Goal: Information Seeking & Learning: Learn about a topic

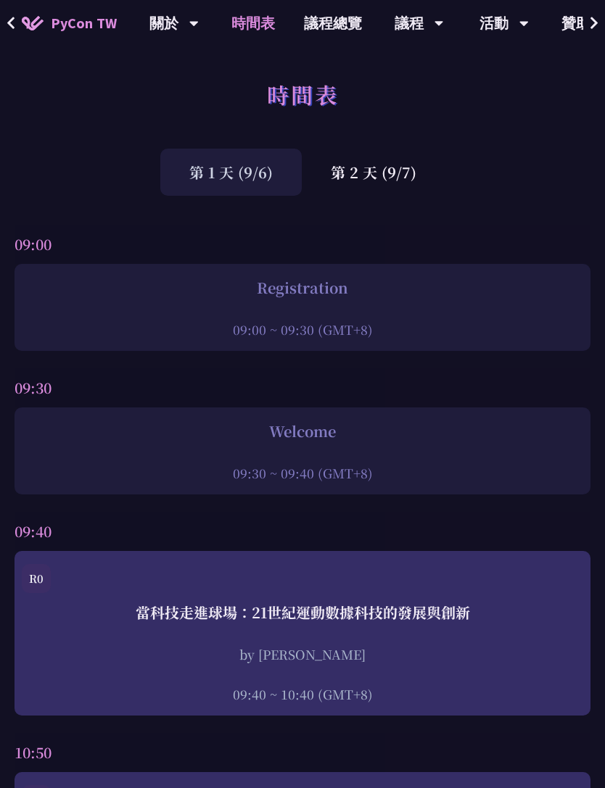
click at [392, 181] on div "第 2 天 (9/7)" at bounding box center [374, 172] width 144 height 47
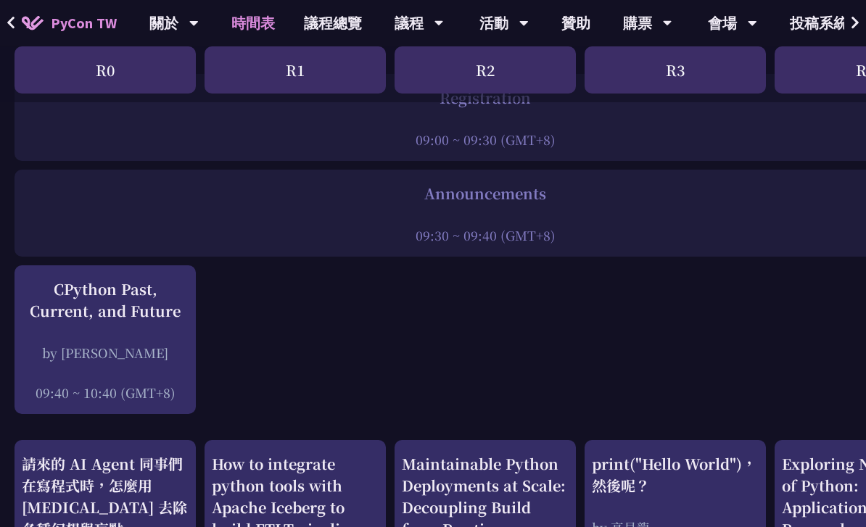
scroll to position [212, 0]
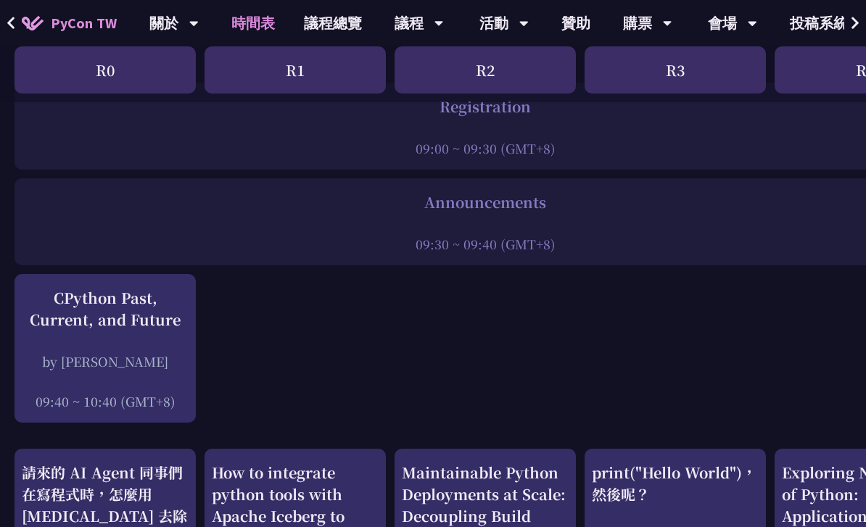
click at [135, 350] on div "CPython Past, Current, and Future by [PERSON_NAME] 09:40 ~ 10:40 (GMT+8)" at bounding box center [105, 348] width 167 height 123
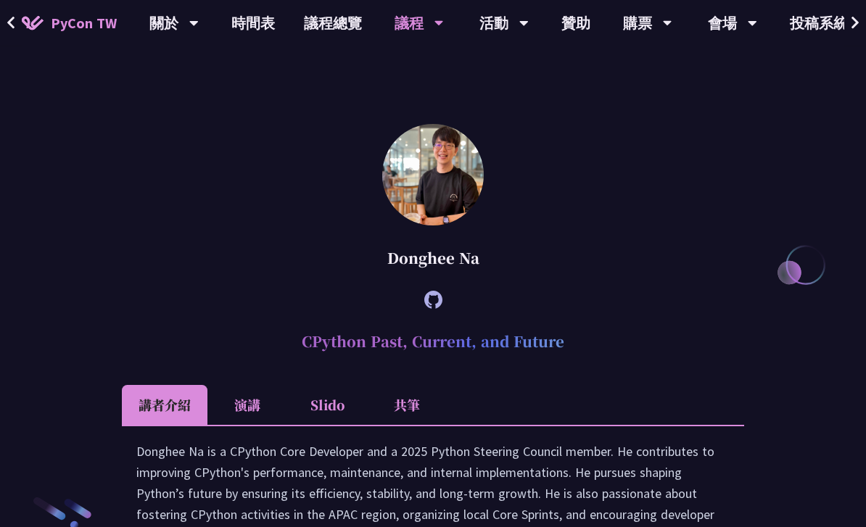
scroll to position [2072, 0]
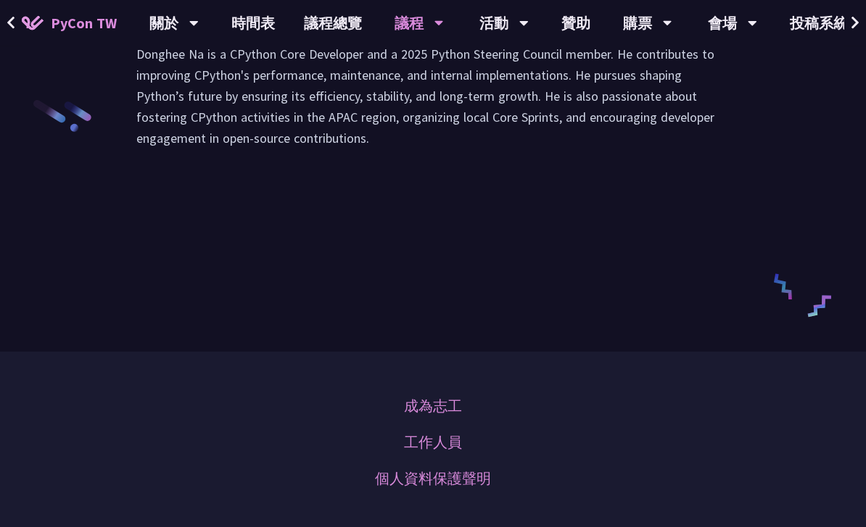
click at [247, 28] on li "演講" at bounding box center [247, 8] width 80 height 40
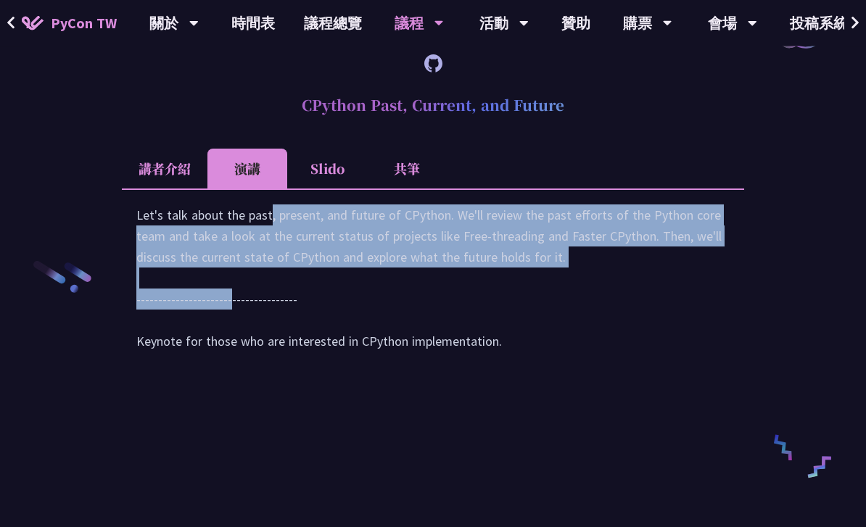
scroll to position [2073, 0]
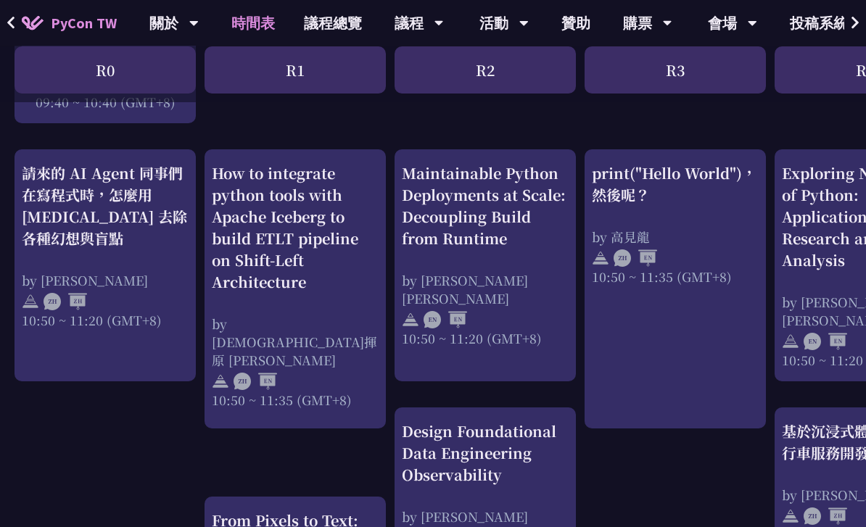
scroll to position [512, 0]
click at [250, 231] on div "How to integrate python tools with Apache Iceberg to build ETLT pipeline on Shi…" at bounding box center [295, 227] width 167 height 131
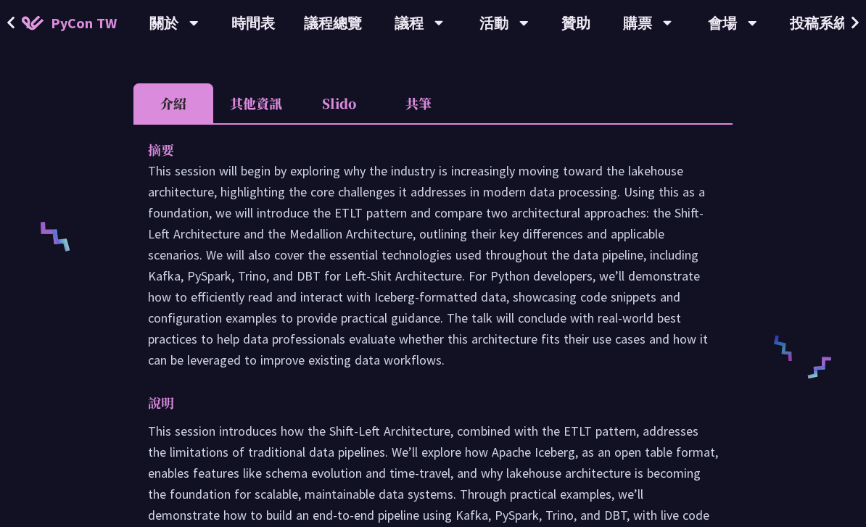
scroll to position [492, 0]
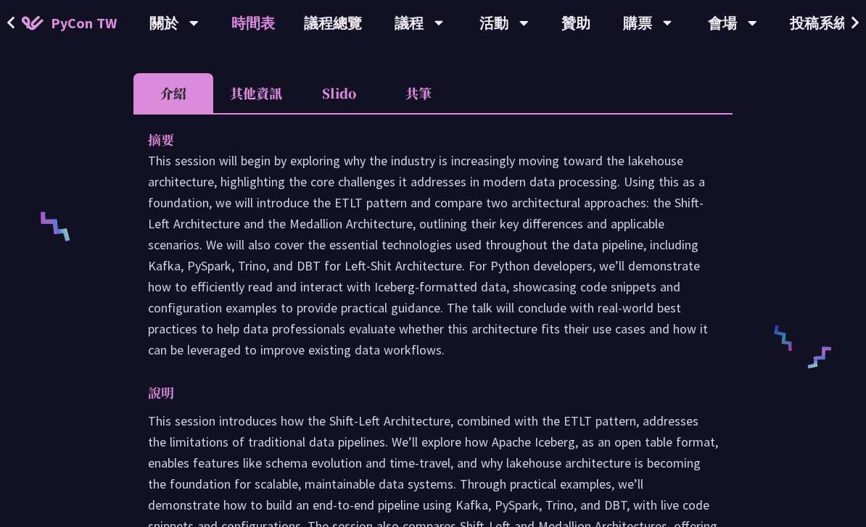
scroll to position [512, 0]
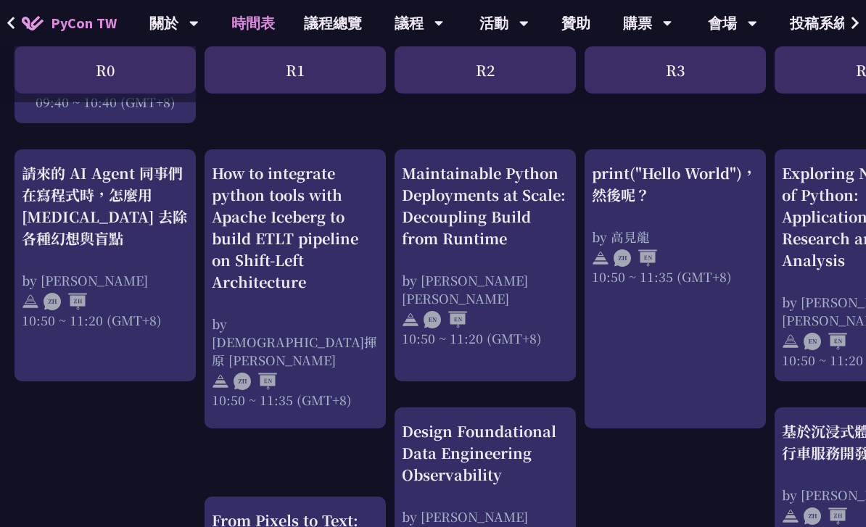
click at [604, 360] on link "print("Hello World")，然後呢？ by [PERSON_NAME] 10:50 ~ 11:35 (GMT+8)" at bounding box center [675, 289] width 167 height 254
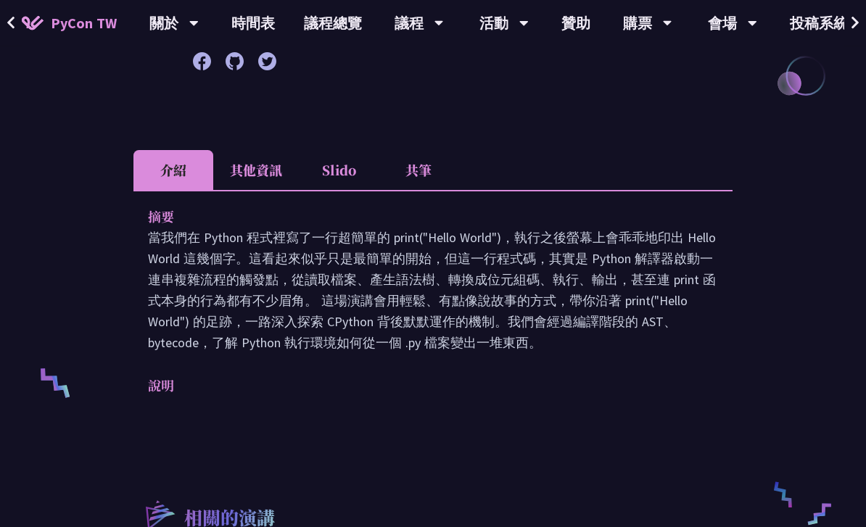
scroll to position [334, 0]
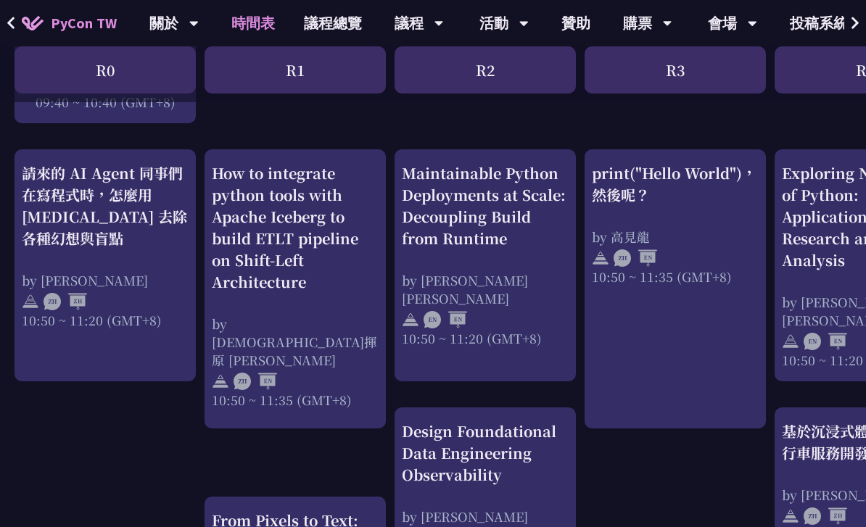
click at [160, 252] on div "請來的 AI Agent 同事們在寫程式時，怎麼用 [MEDICAL_DATA] 去除各種幻想與盲點 by [PERSON_NAME] 10:50 ~ 11:…" at bounding box center [105, 245] width 167 height 167
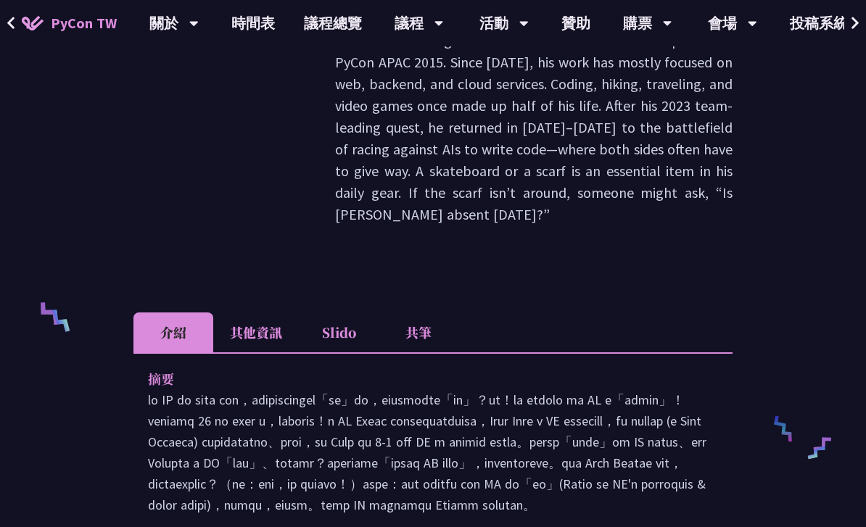
scroll to position [337, 0]
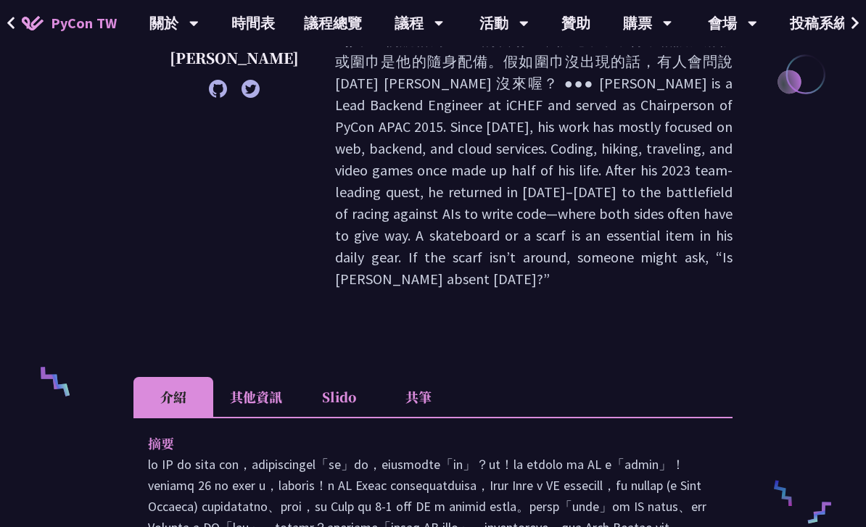
scroll to position [512, 0]
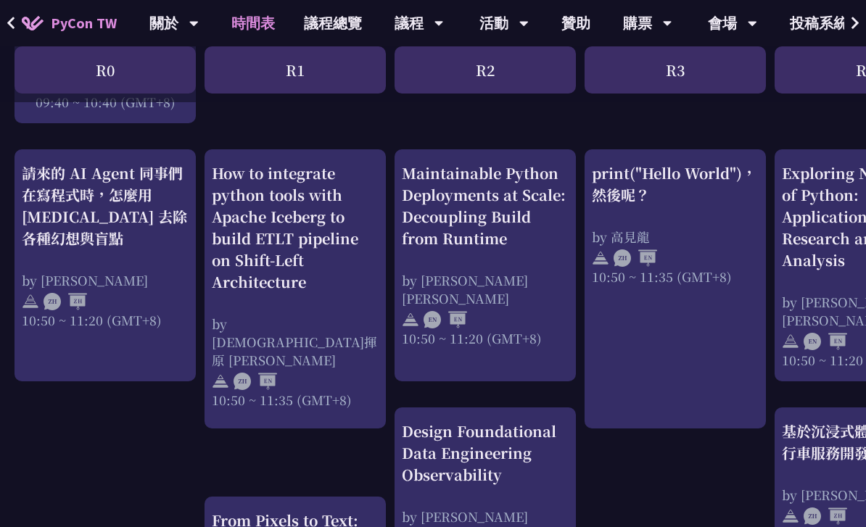
click at [321, 279] on div "How to integrate python tools with Apache Iceberg to build ETLT pipeline on Shi…" at bounding box center [295, 227] width 167 height 131
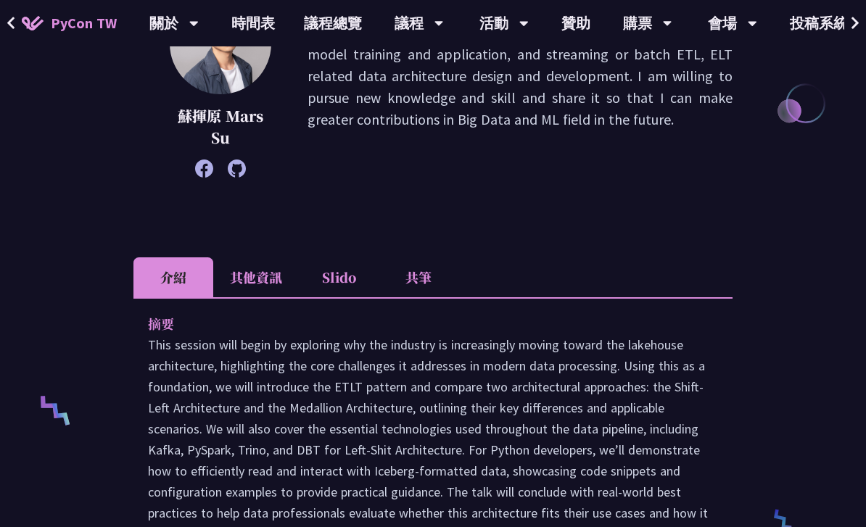
scroll to position [427, 0]
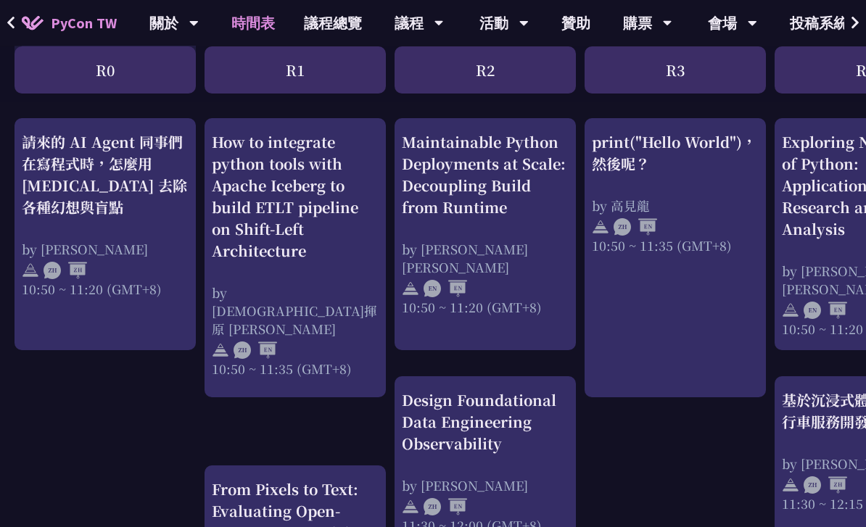
scroll to position [543, 0]
click at [152, 255] on div "by [PERSON_NAME]" at bounding box center [105, 249] width 167 height 18
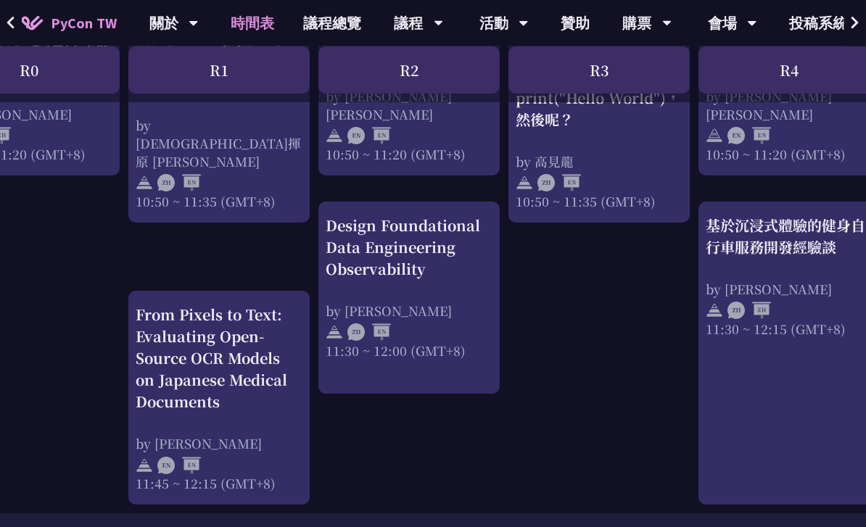
scroll to position [718, 75]
click at [275, 375] on div "From Pixels to Text: Evaluating Open-Source OCR Models on Japanese Medical Docu…" at bounding box center [219, 357] width 167 height 109
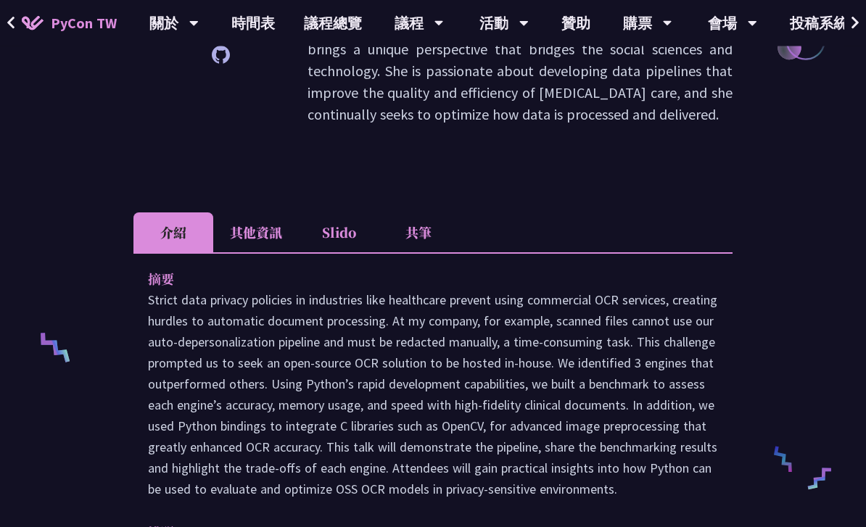
scroll to position [371, 0]
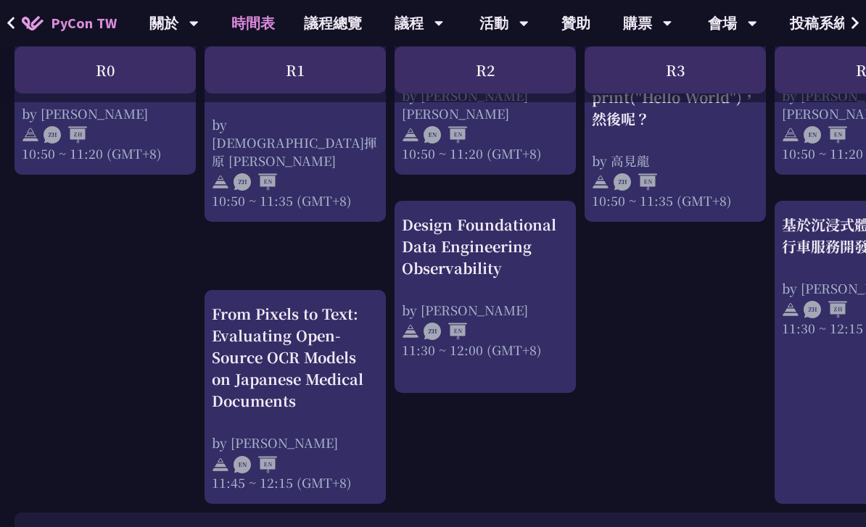
click at [346, 424] on div "From Pixels to Text: Evaluating Open-Source OCR Models on Japanese Medical Docu…" at bounding box center [295, 397] width 167 height 189
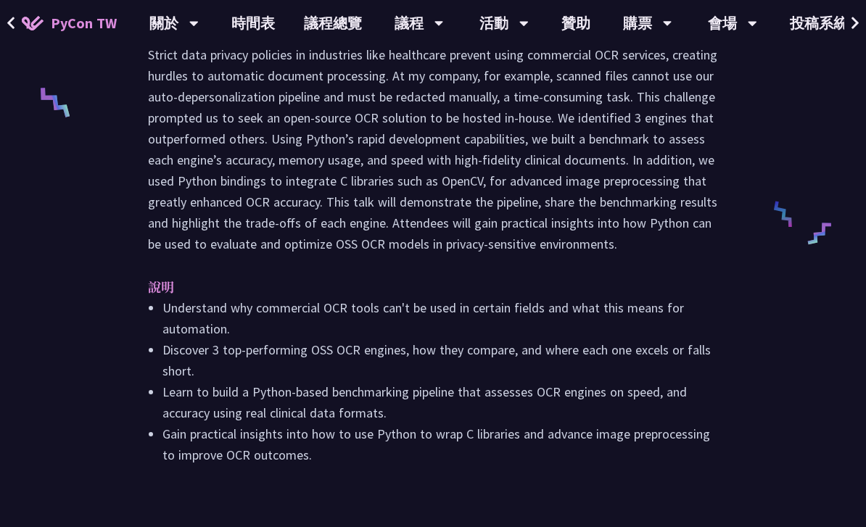
scroll to position [619, 0]
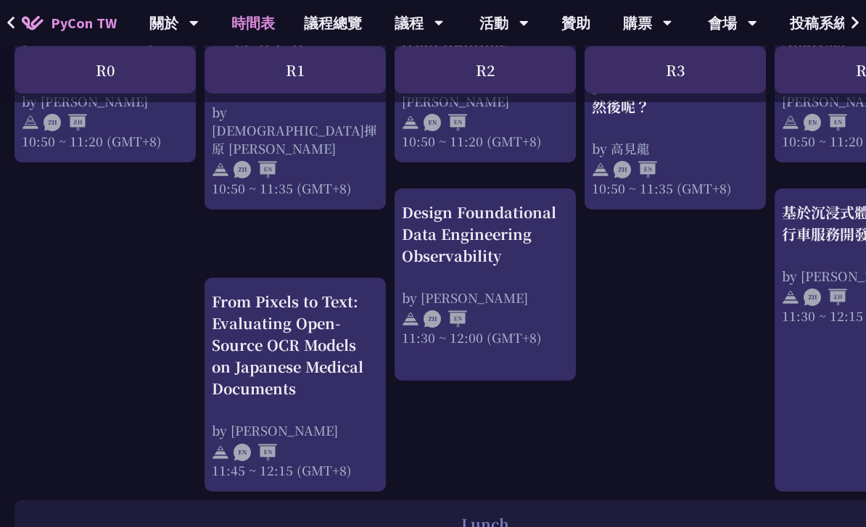
scroll to position [731, 0]
click at [530, 300] on div "by [PERSON_NAME]" at bounding box center [485, 298] width 167 height 18
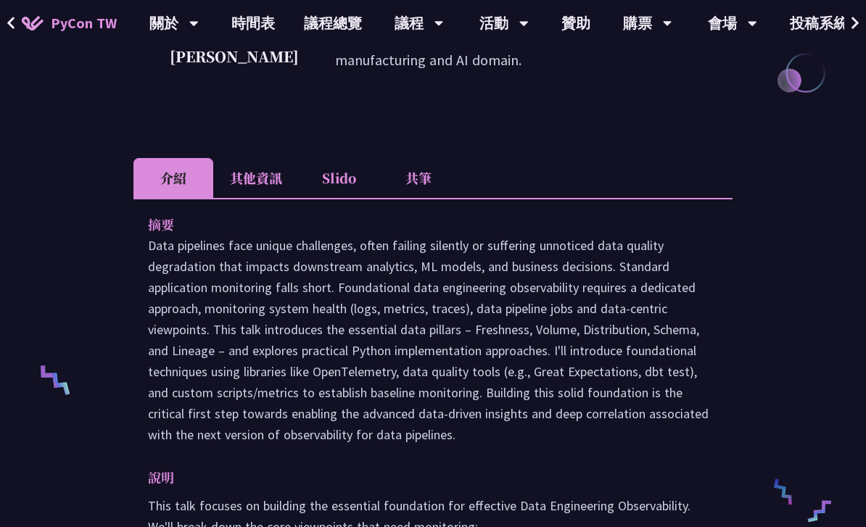
scroll to position [365, 0]
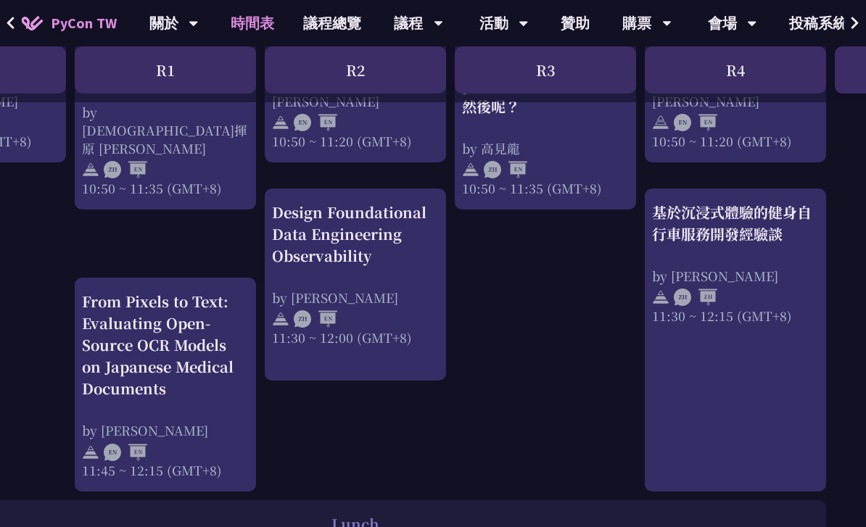
scroll to position [731, 131]
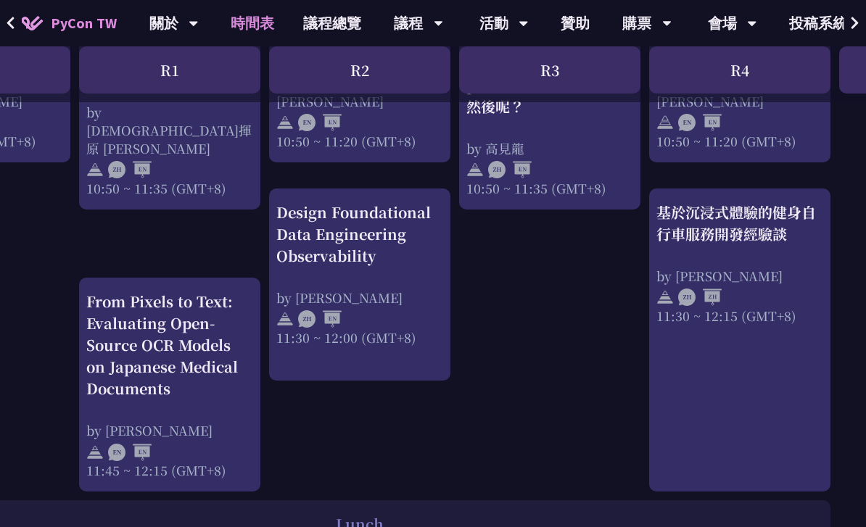
click at [604, 357] on link "基於沉浸式體驗的健身自行車服務開發經驗談 by [PERSON_NAME] 11:30 ~ 12:15 (GMT+8)" at bounding box center [740, 341] width 167 height 278
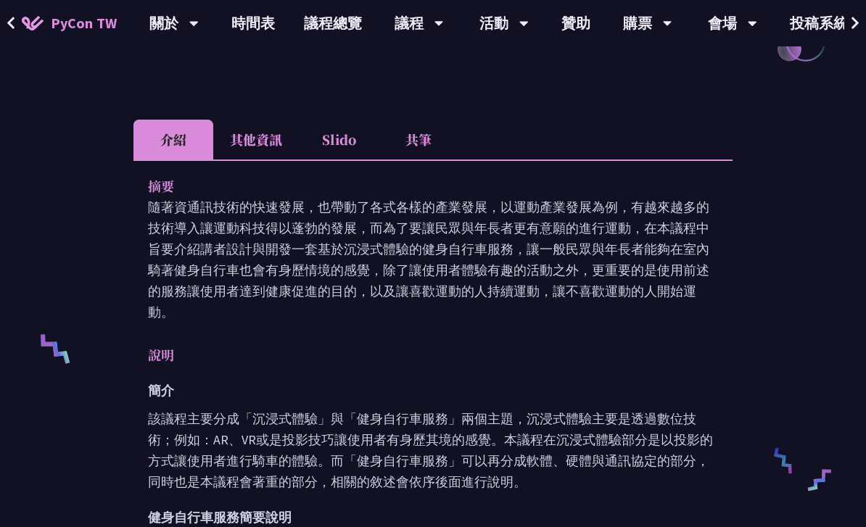
scroll to position [373, 0]
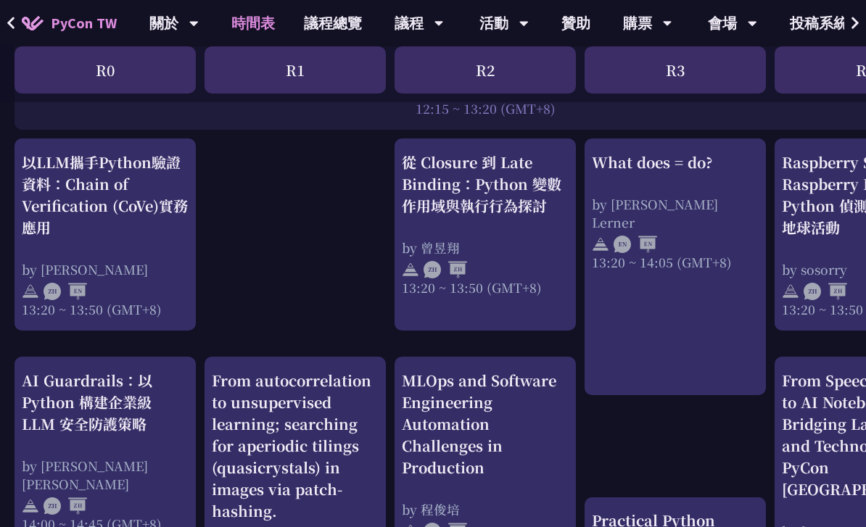
scroll to position [1232, 0]
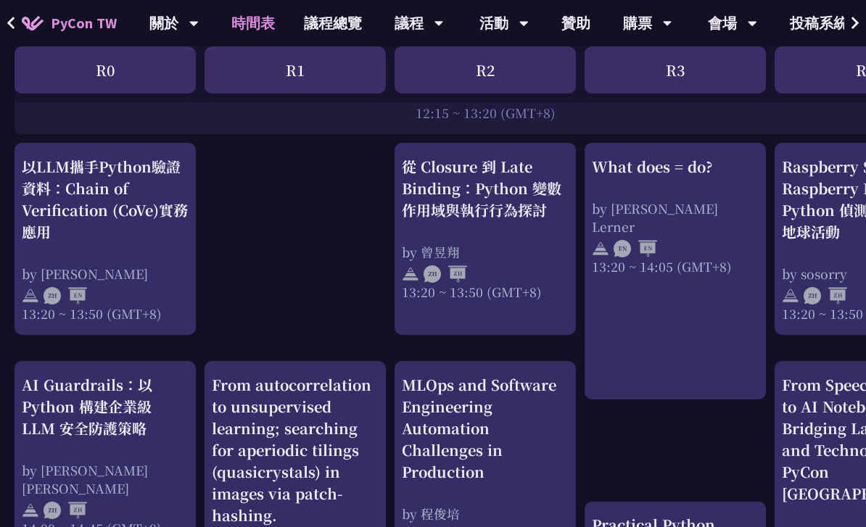
click at [132, 265] on div "by [PERSON_NAME]" at bounding box center [105, 274] width 167 height 18
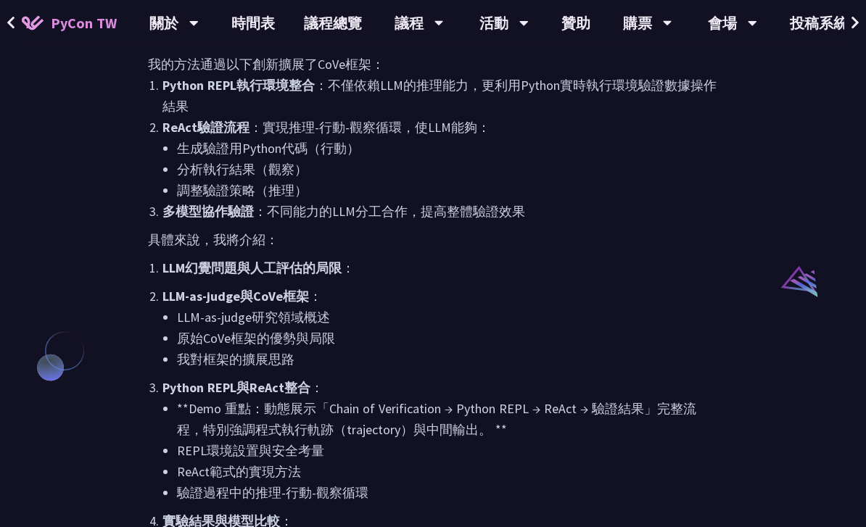
scroll to position [994, 0]
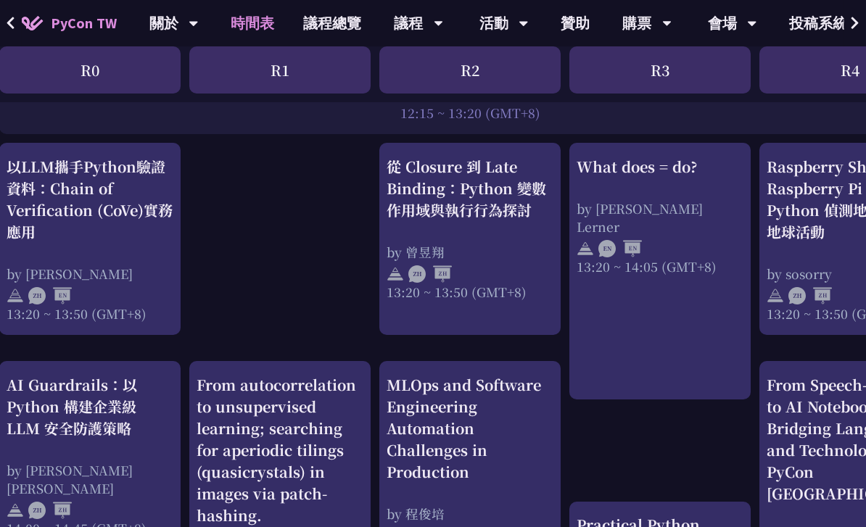
scroll to position [1232, 0]
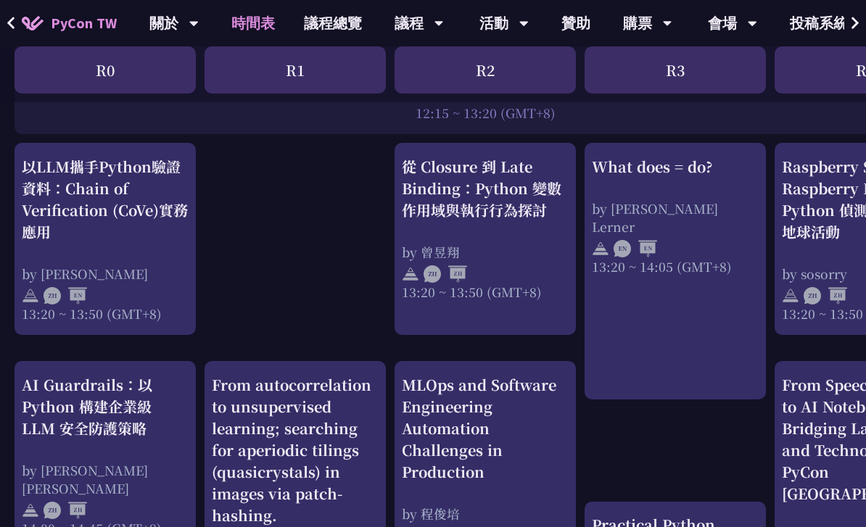
click at [156, 265] on div "by [PERSON_NAME]" at bounding box center [105, 274] width 167 height 18
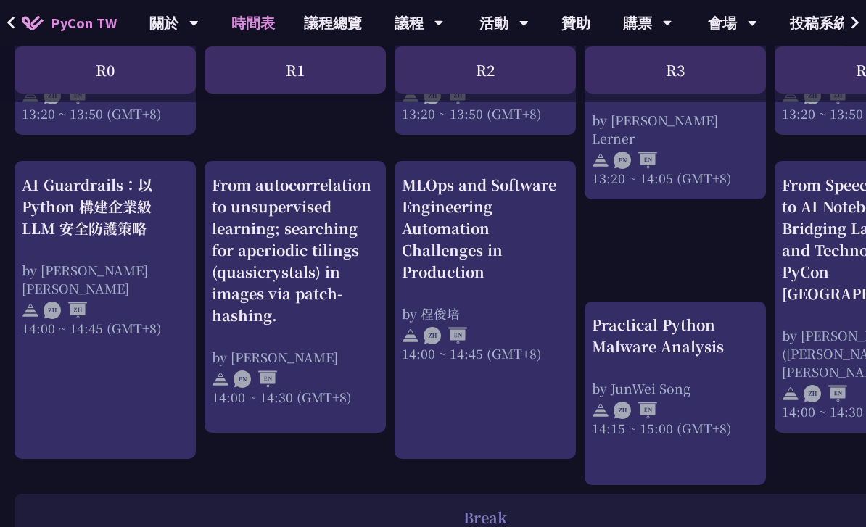
scroll to position [1431, 0]
click at [158, 331] on link "AI Guardrails：以 Python 構建企業級 LLM 安全防護策略 by [PERSON_NAME] Un [PERSON_NAME]14:00 …" at bounding box center [105, 312] width 167 height 273
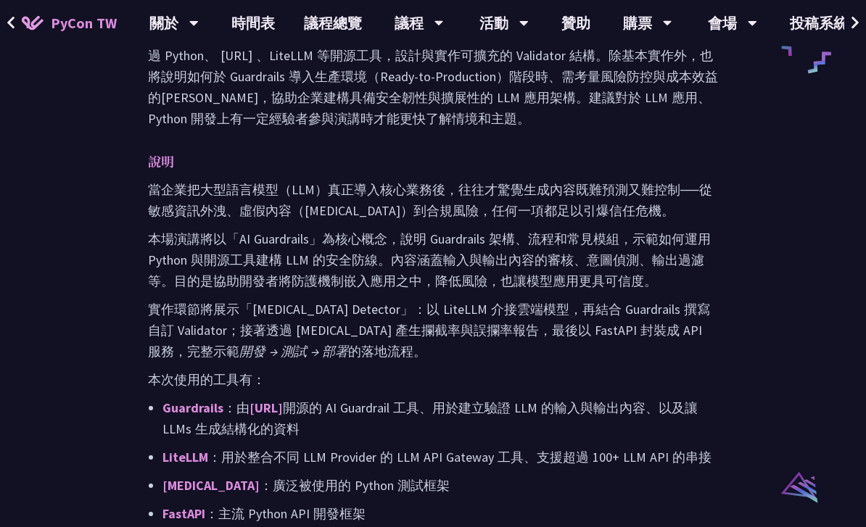
scroll to position [825, 0]
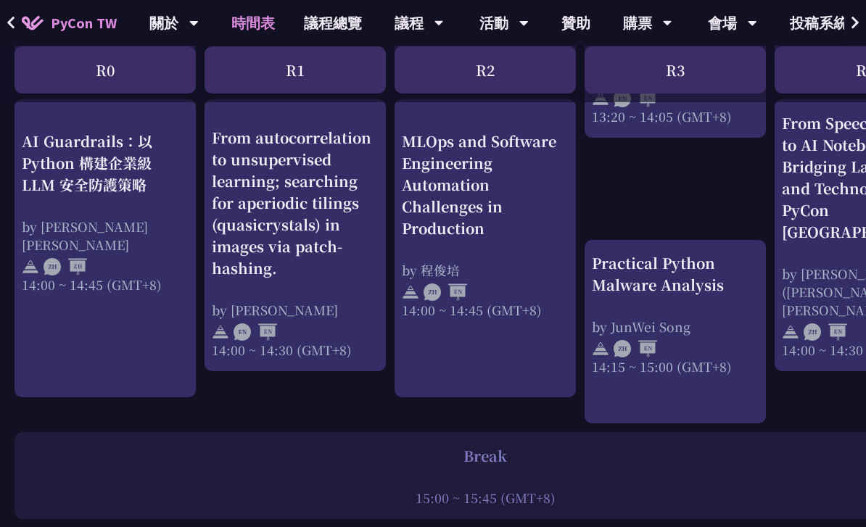
scroll to position [1492, 0]
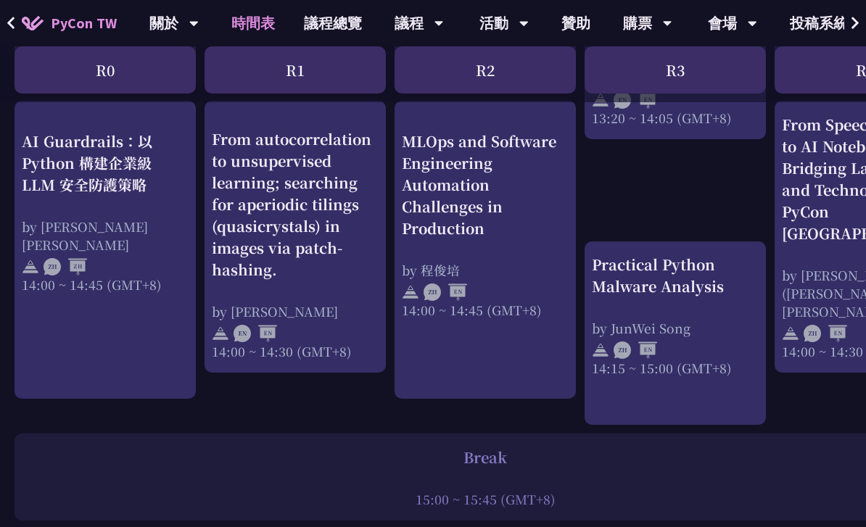
click at [525, 321] on link "MLOps and Software Engineering Automation Challenges in Production by [PERSON_N…" at bounding box center [485, 250] width 167 height 273
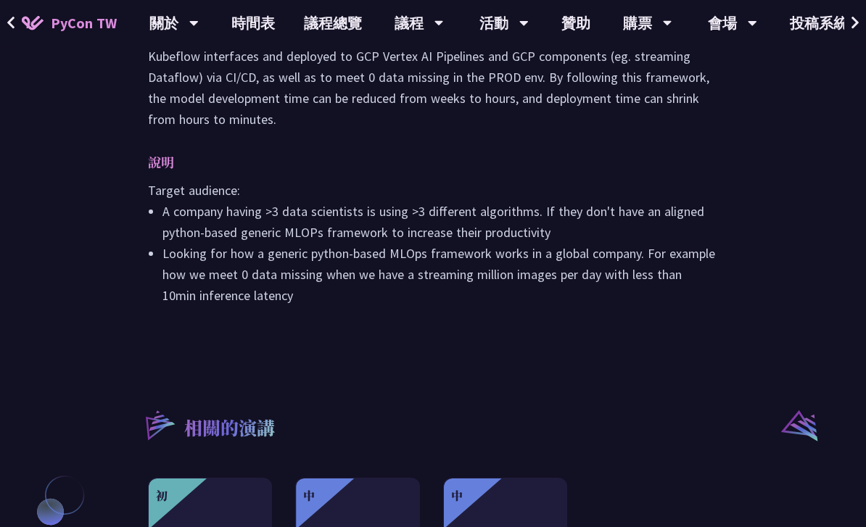
scroll to position [1098, 0]
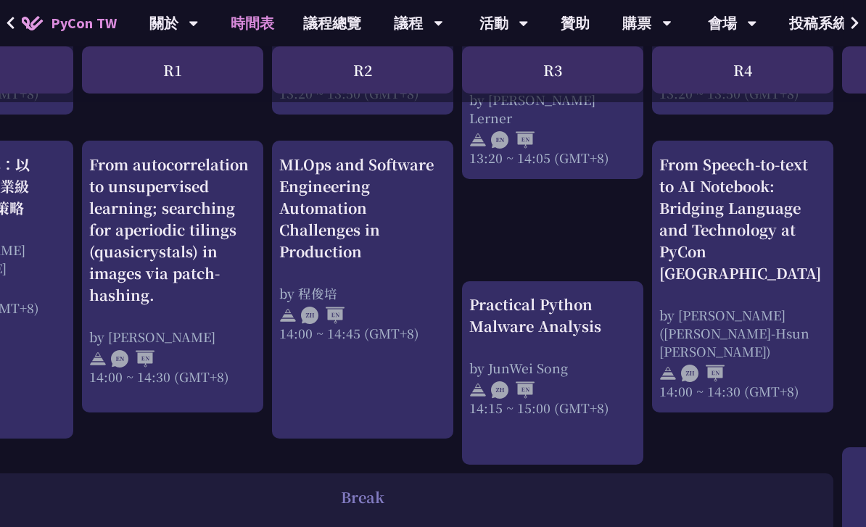
scroll to position [1453, 123]
click at [570, 363] on div "by JunWei Song" at bounding box center [552, 368] width 167 height 18
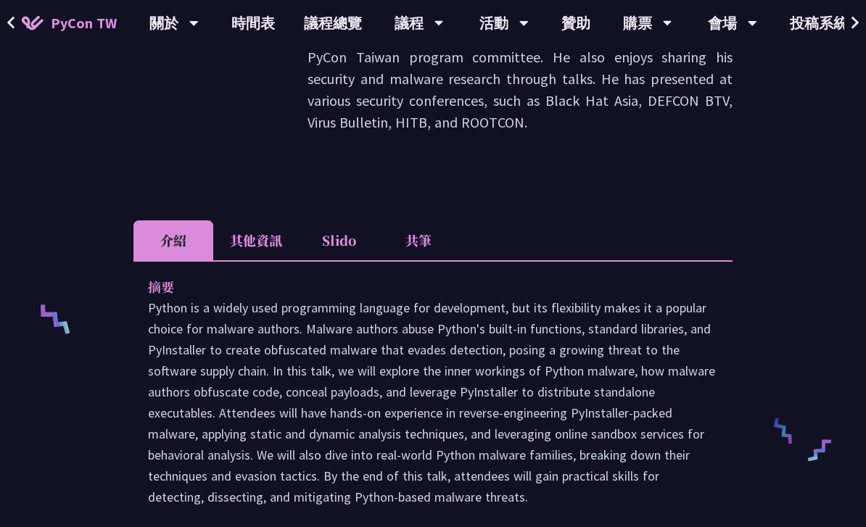
scroll to position [400, 0]
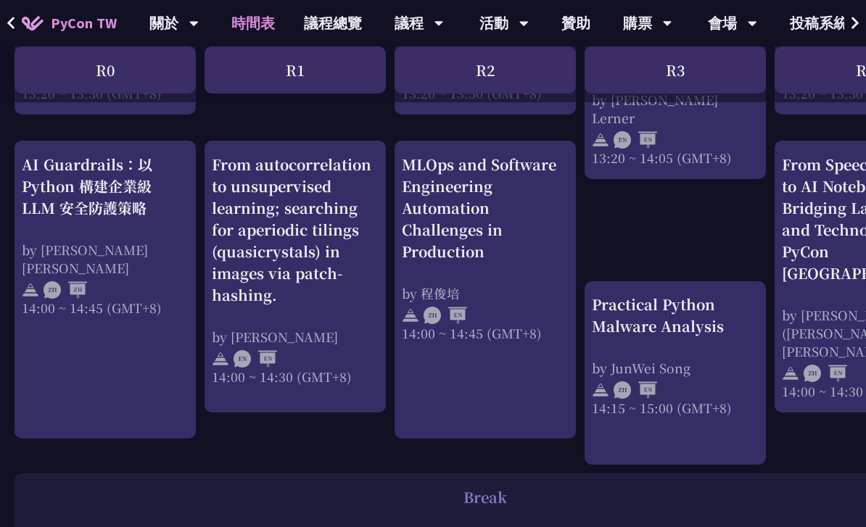
click at [604, 359] on div "by JunWei Song" at bounding box center [675, 368] width 167 height 18
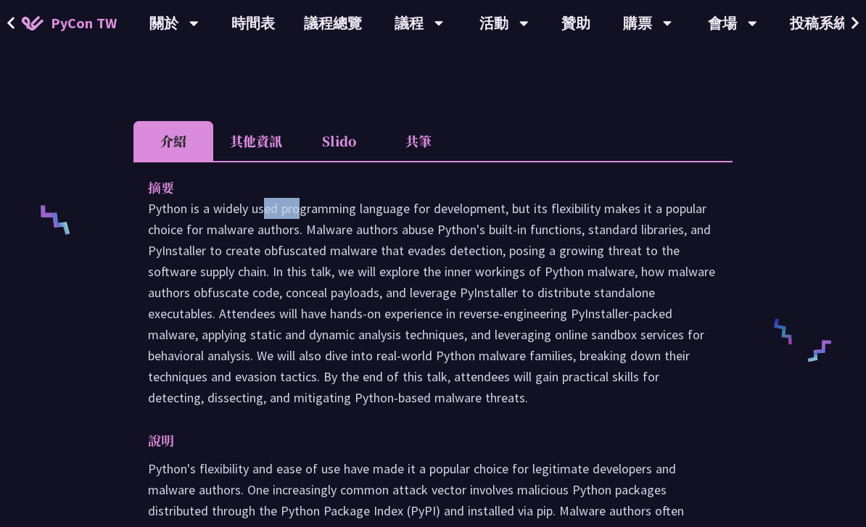
scroll to position [504, 0]
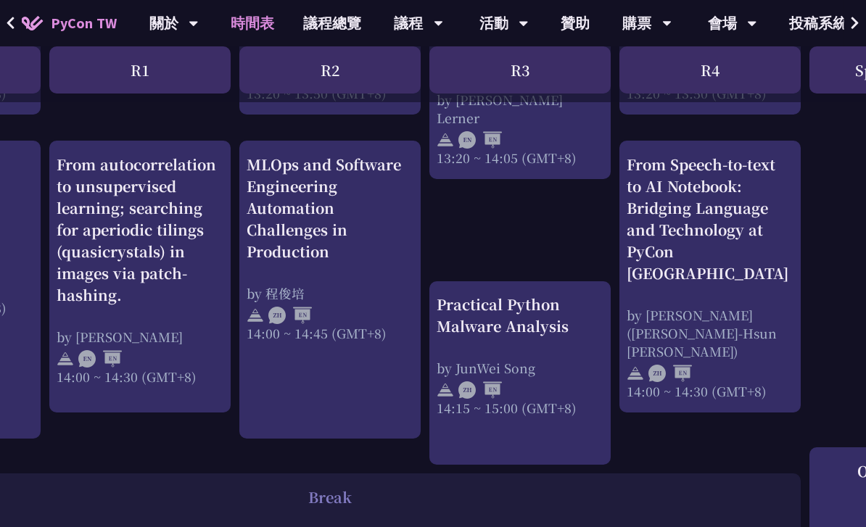
scroll to position [1453, 155]
click at [604, 271] on div "From Speech-to-text to AI Notebook: Bridging Language and Technology at PyCon […" at bounding box center [710, 277] width 167 height 247
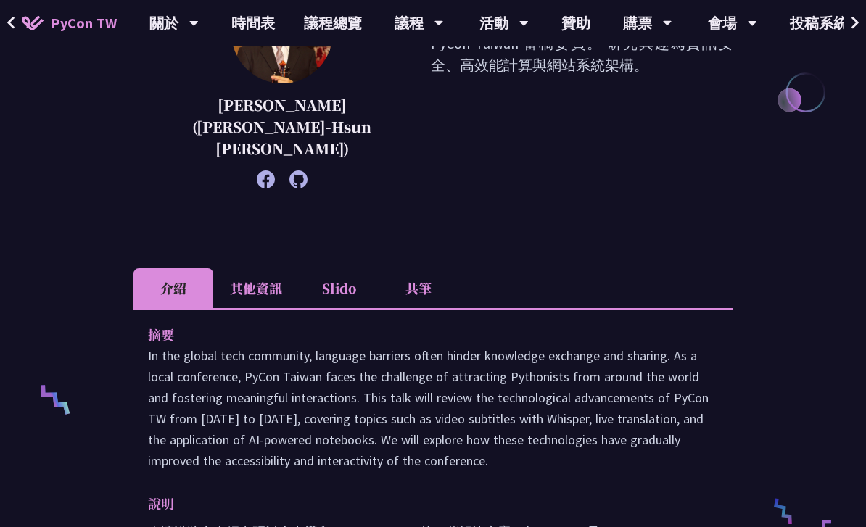
scroll to position [527, 0]
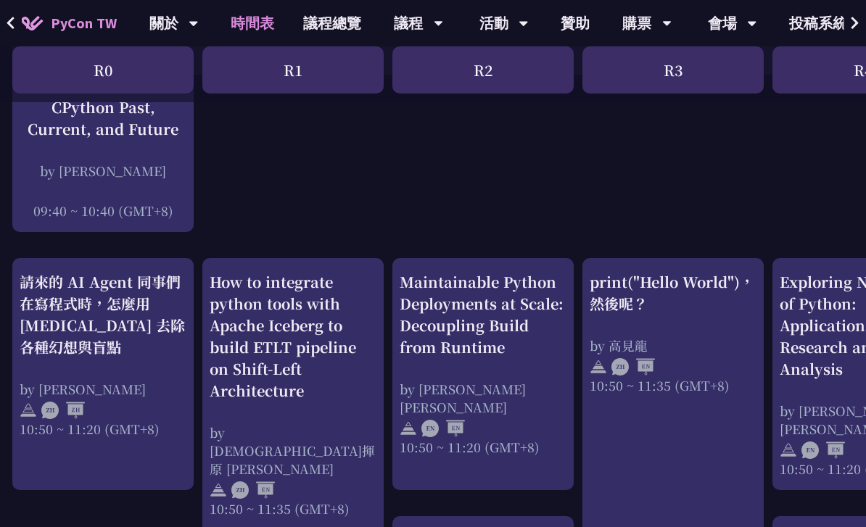
scroll to position [403, 2]
